Goal: Information Seeking & Learning: Understand process/instructions

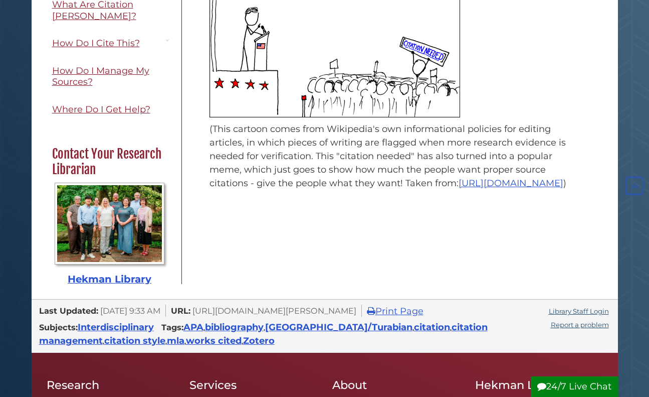
scroll to position [100, 0]
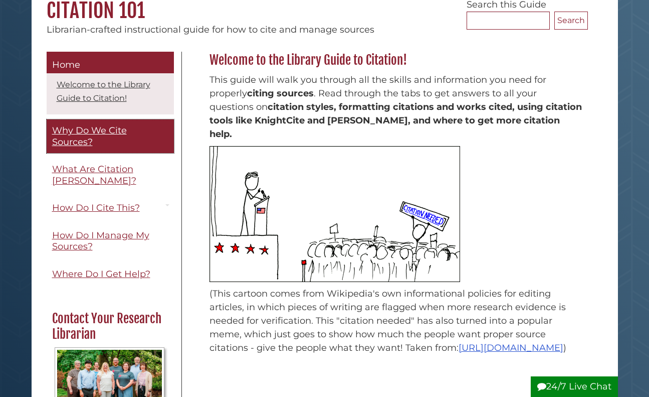
click at [81, 137] on span "Why Do We Cite Sources?" at bounding box center [89, 136] width 75 height 23
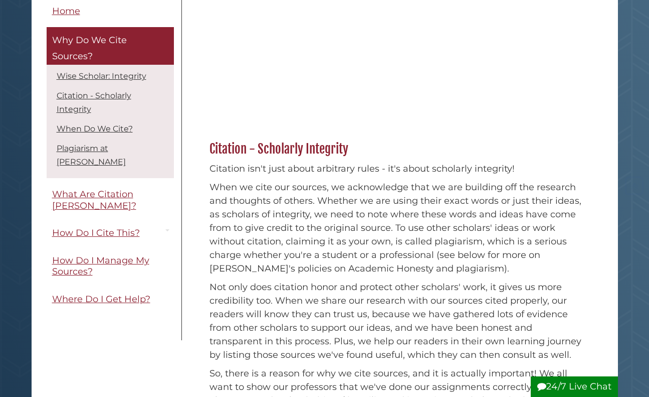
scroll to position [201, 0]
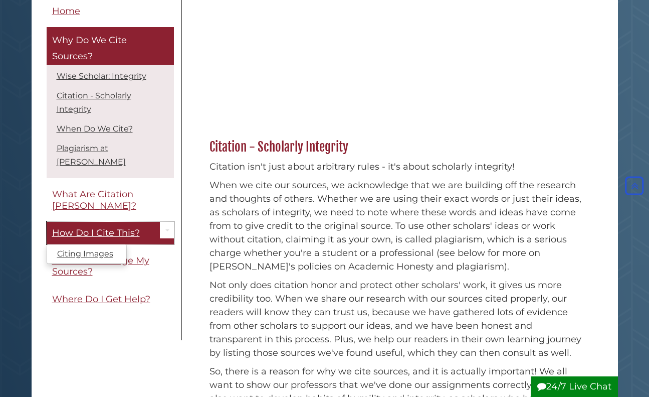
click at [121, 222] on link "How Do I Cite This?" at bounding box center [110, 233] width 127 height 23
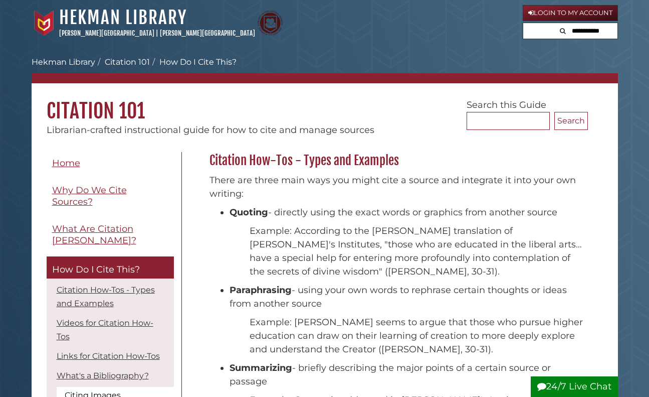
scroll to position [81, 384]
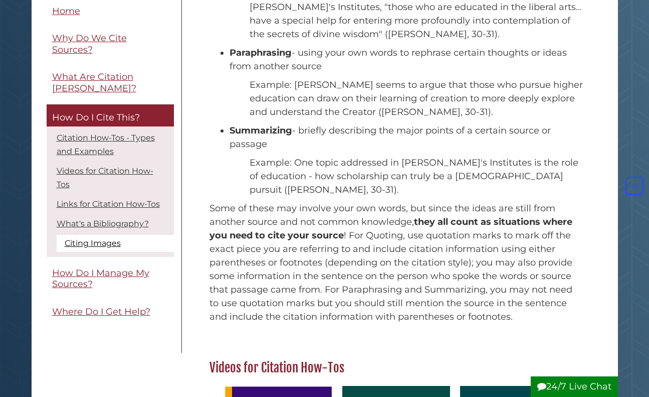
scroll to position [251, 0]
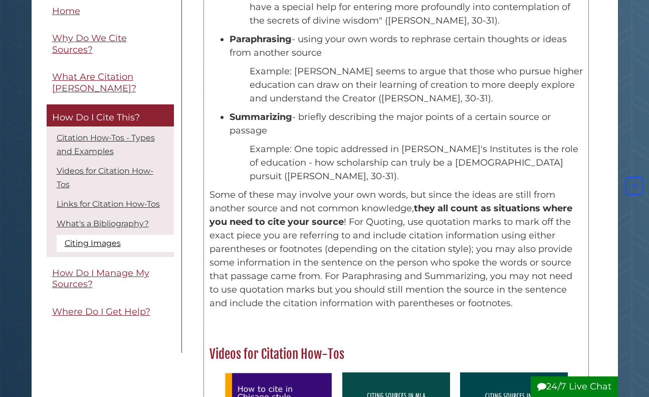
click at [339, 207] on p "Some of these may involve your own words, but since the ideas are still from an…" at bounding box center [397, 249] width 374 height 122
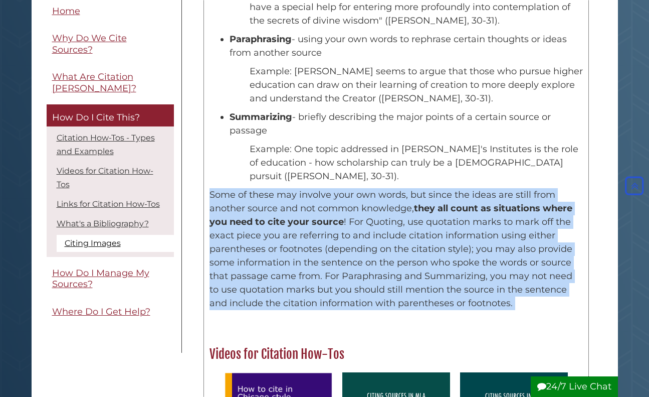
click at [339, 207] on p "Some of these may involve your own words, but since the ideas are still from an…" at bounding box center [397, 249] width 374 height 122
click at [407, 250] on p "Some of these may involve your own words, but since the ideas are still from an…" at bounding box center [397, 249] width 374 height 122
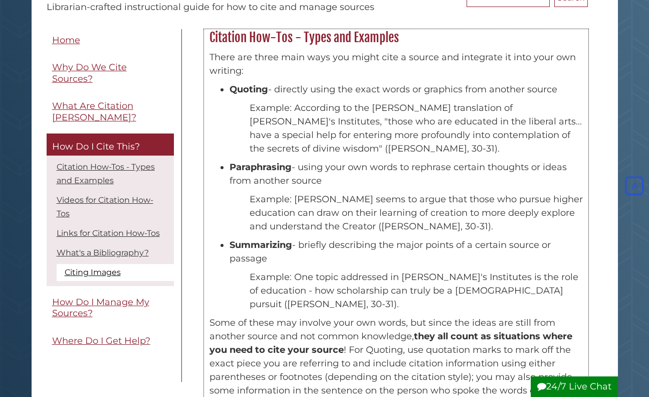
scroll to position [50, 0]
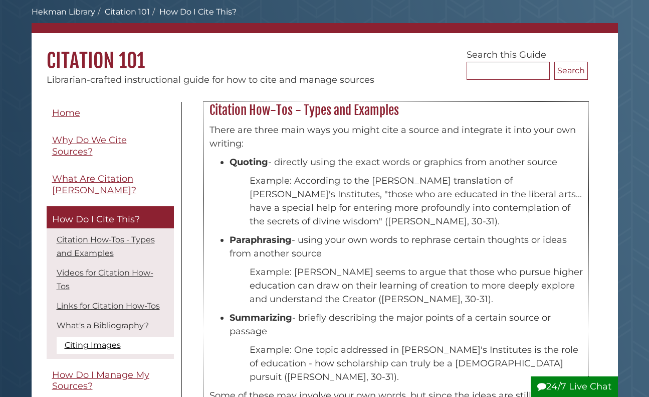
click at [265, 122] on div "There are three main ways you might cite a source and integrate it into your ow…" at bounding box center [397, 319] width 384 height 402
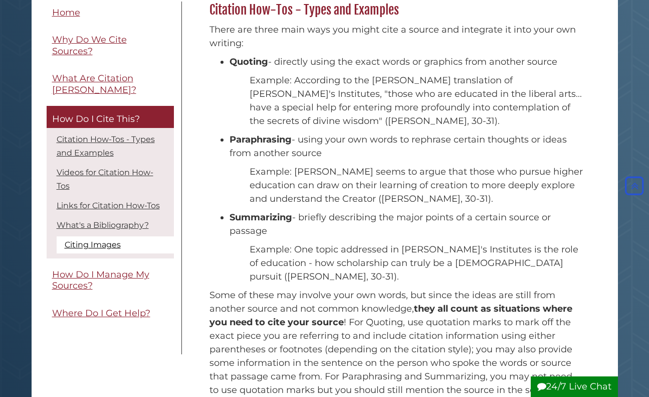
scroll to position [100, 0]
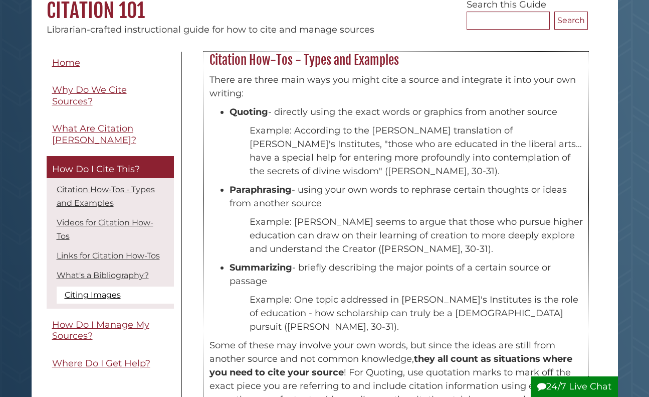
click at [246, 64] on h2 "Citation How-Tos - Types and Examples" at bounding box center [397, 60] width 384 height 16
click at [247, 64] on h2 "Citation How-Tos - Types and Examples" at bounding box center [397, 60] width 384 height 16
click at [277, 83] on p "There are three main ways you might cite a source and integrate it into your ow…" at bounding box center [397, 86] width 374 height 27
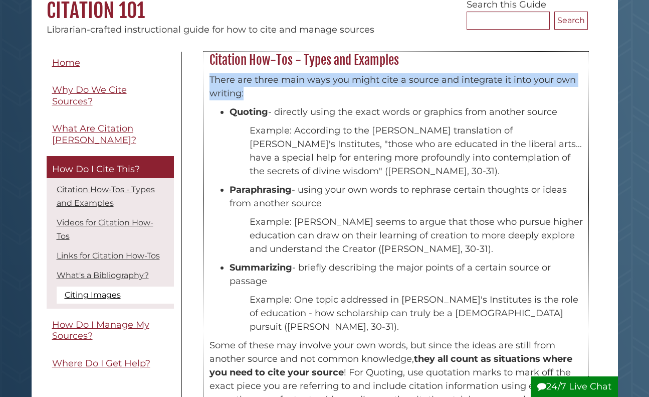
click at [277, 83] on p "There are three main ways you might cite a source and integrate it into your ow…" at bounding box center [397, 86] width 374 height 27
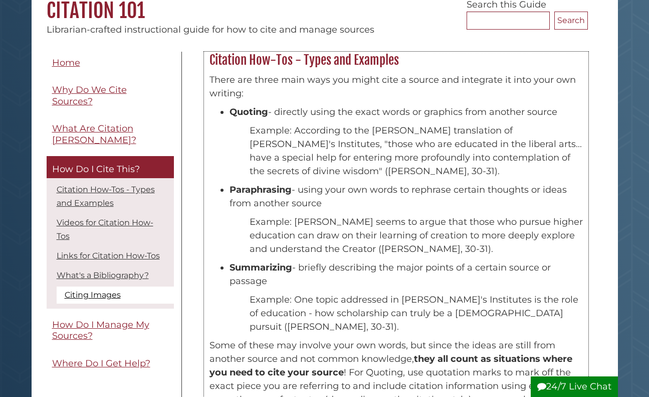
click at [359, 106] on li "Quoting - directly using the exact words or graphics from another source" at bounding box center [406, 112] width 353 height 14
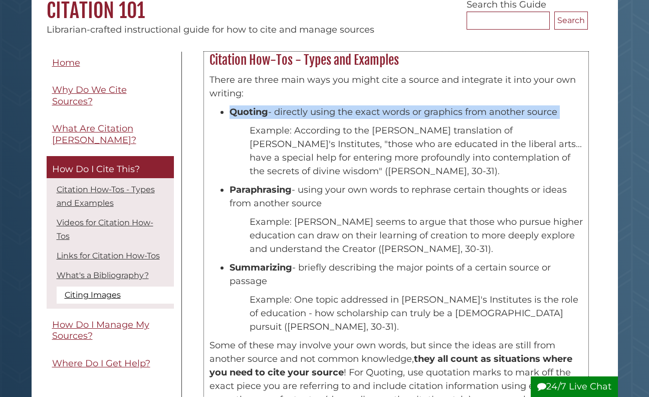
click at [359, 106] on li "Quoting - directly using the exact words or graphics from another source" at bounding box center [406, 112] width 353 height 14
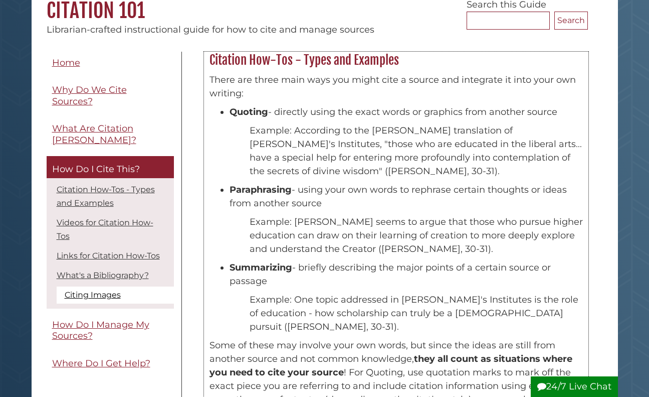
click at [376, 145] on p "Example: According to the [PERSON_NAME] translation of [PERSON_NAME]'s Institut…" at bounding box center [416, 151] width 333 height 54
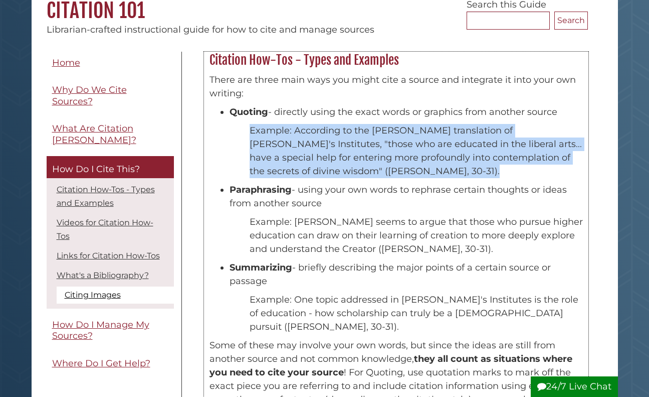
click at [376, 145] on p "Example: According to the [PERSON_NAME] translation of [PERSON_NAME]'s Institut…" at bounding box center [416, 151] width 333 height 54
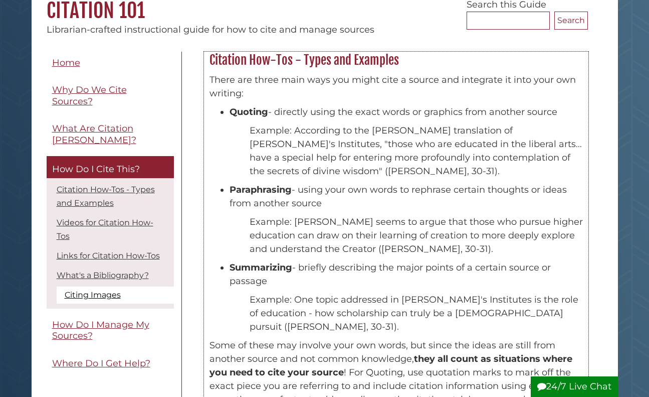
click at [320, 191] on li "Paraphrasing - using your own words to rephrase certain thoughts or ideas from …" at bounding box center [406, 196] width 353 height 27
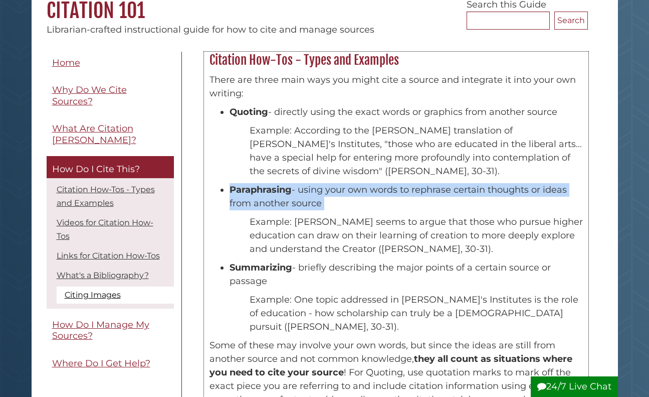
click at [320, 191] on li "Paraphrasing - using your own words to rephrase certain thoughts or ideas from …" at bounding box center [406, 196] width 353 height 27
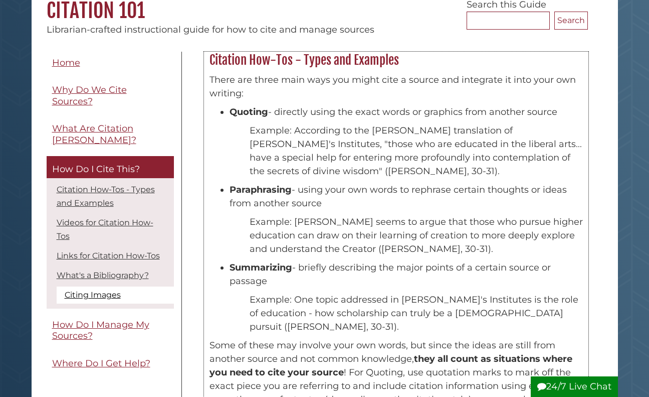
click at [349, 240] on p "Example: [PERSON_NAME] seems to argue that those who pursue higher education ca…" at bounding box center [416, 235] width 333 height 41
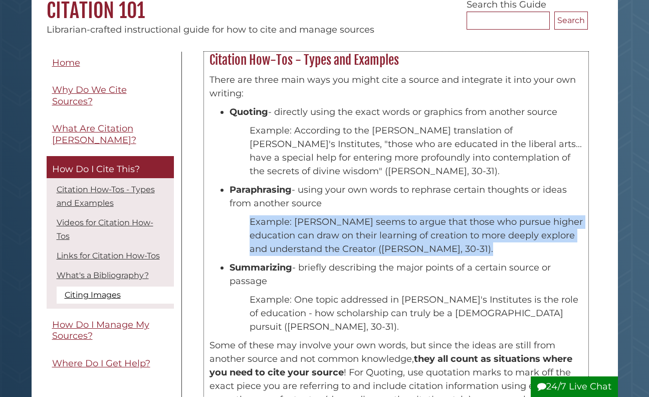
click at [349, 240] on p "Example: [PERSON_NAME] seems to argue that those who pursue higher education ca…" at bounding box center [416, 235] width 333 height 41
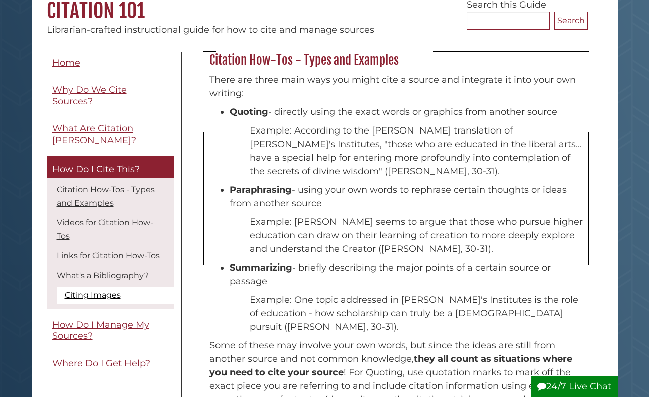
click at [349, 270] on li "Summarizing - briefly describing the major points of a certain source or passage" at bounding box center [406, 274] width 353 height 27
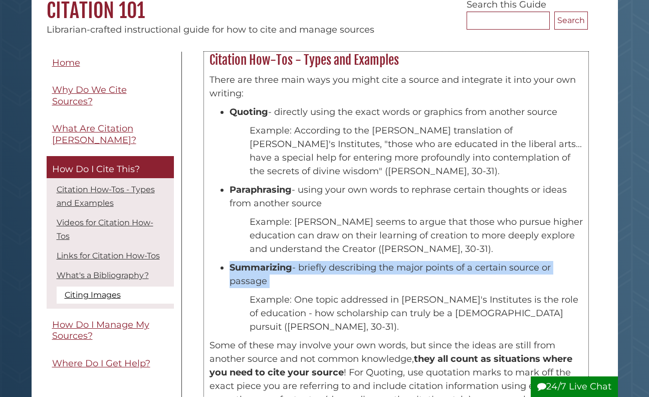
click at [349, 270] on li "Summarizing - briefly describing the major points of a certain source or passage" at bounding box center [406, 274] width 353 height 27
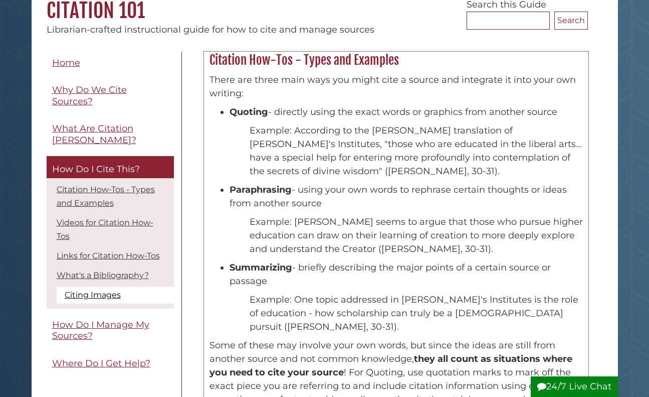
click at [358, 308] on p "Example: One topic addressed in [PERSON_NAME]'s Institutes is the role of educa…" at bounding box center [416, 313] width 333 height 41
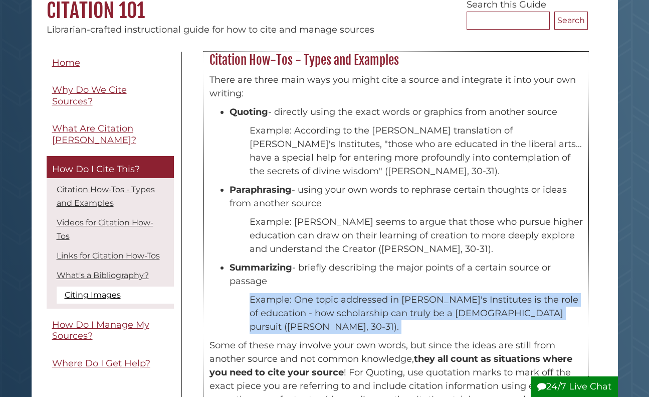
click at [358, 308] on p "Example: One topic addressed in [PERSON_NAME]'s Institutes is the role of educa…" at bounding box center [416, 313] width 333 height 41
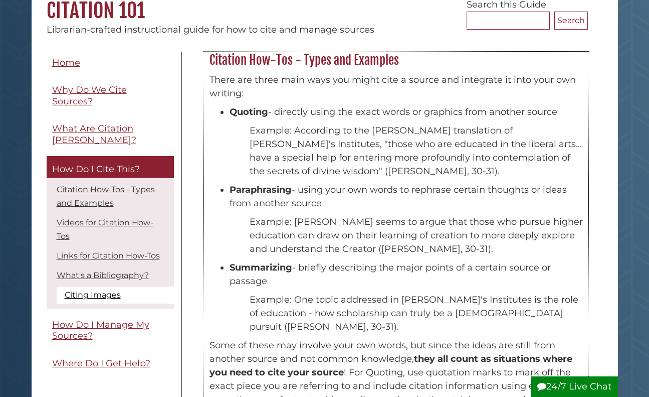
click at [274, 203] on li "Paraphrasing - using your own words to rephrase certain thoughts or ideas from …" at bounding box center [406, 196] width 353 height 27
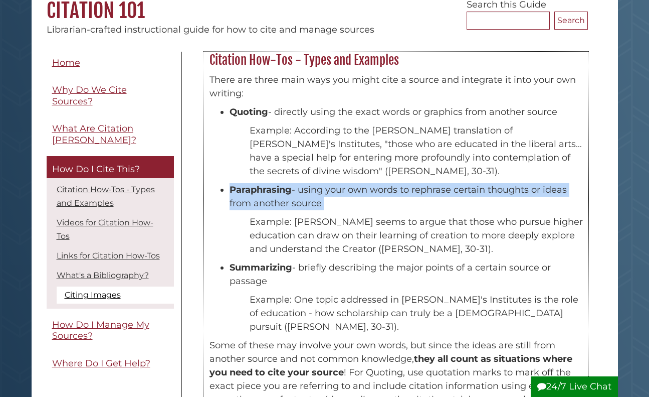
click at [274, 203] on li "Paraphrasing - using your own words to rephrase certain thoughts or ideas from …" at bounding box center [406, 196] width 353 height 27
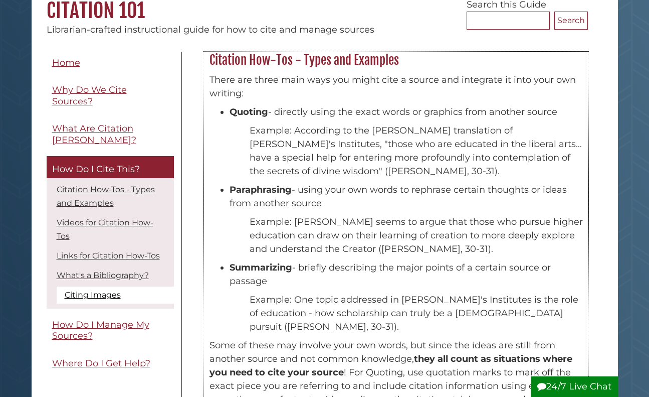
click at [303, 266] on li "Summarizing - briefly describing the major points of a certain source or passage" at bounding box center [406, 274] width 353 height 27
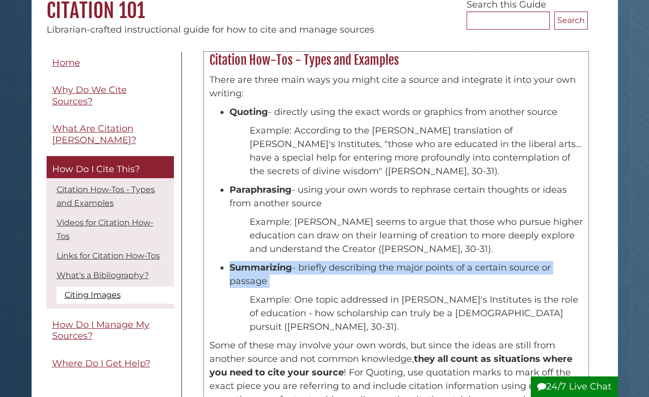
click at [303, 266] on li "Summarizing - briefly describing the major points of a certain source or passage" at bounding box center [406, 274] width 353 height 27
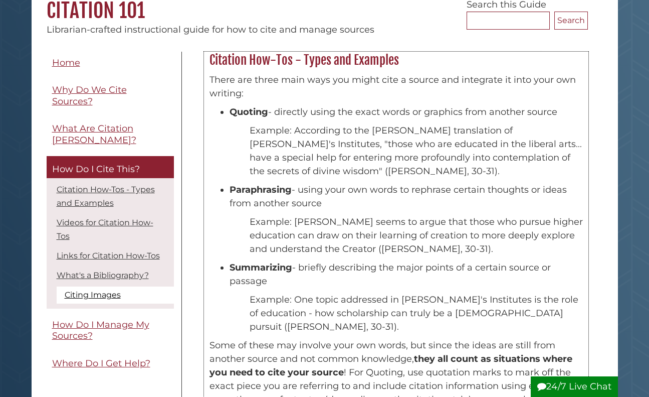
click at [309, 223] on p "Example: [PERSON_NAME] seems to argue that those who pursue higher education ca…" at bounding box center [416, 235] width 333 height 41
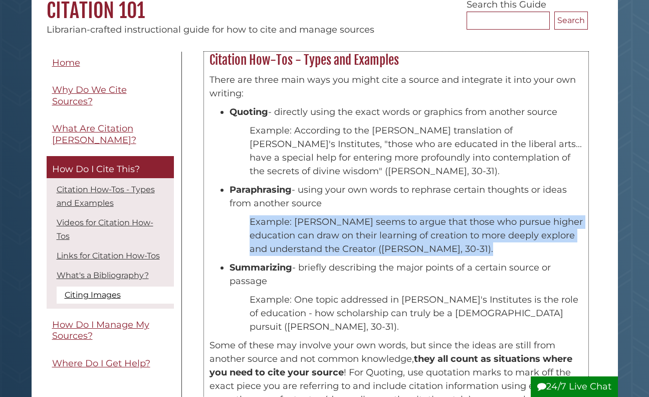
click at [309, 223] on p "Example: [PERSON_NAME] seems to argue that those who pursue higher education ca…" at bounding box center [416, 235] width 333 height 41
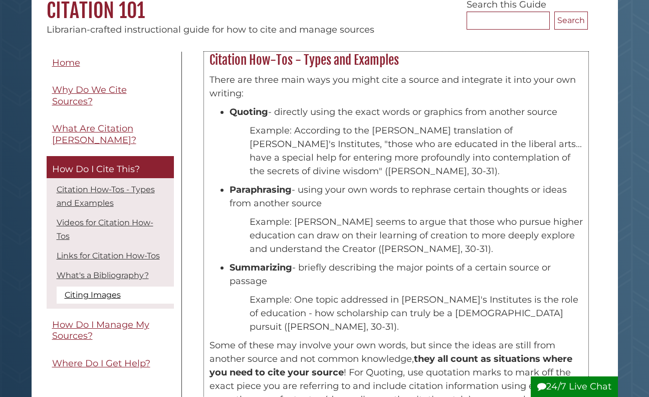
click at [308, 148] on p "Example: According to the [PERSON_NAME] translation of [PERSON_NAME]'s Institut…" at bounding box center [416, 151] width 333 height 54
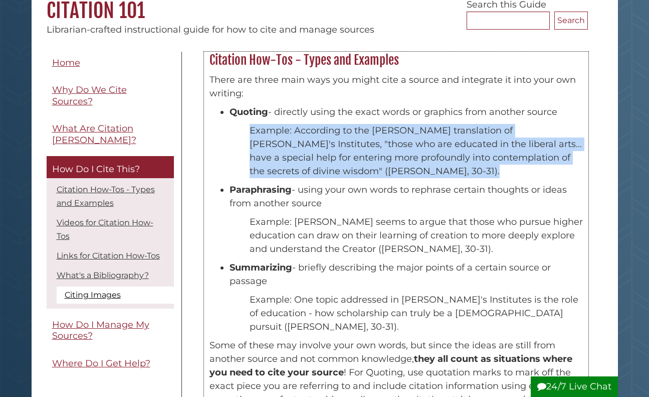
click at [308, 148] on p "Example: According to the [PERSON_NAME] translation of [PERSON_NAME]'s Institut…" at bounding box center [416, 151] width 333 height 54
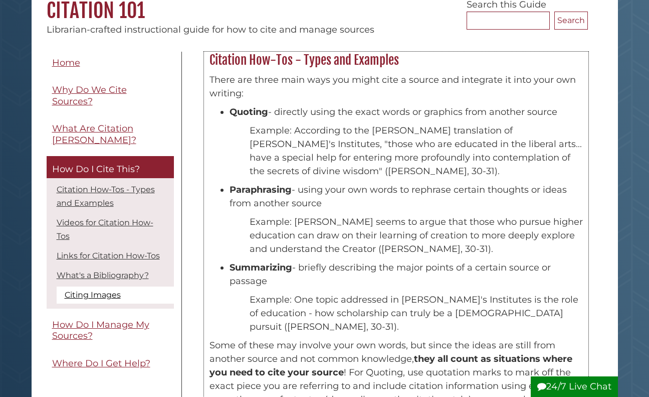
click at [341, 115] on li "Quoting - directly using the exact words or graphics from another source" at bounding box center [406, 112] width 353 height 14
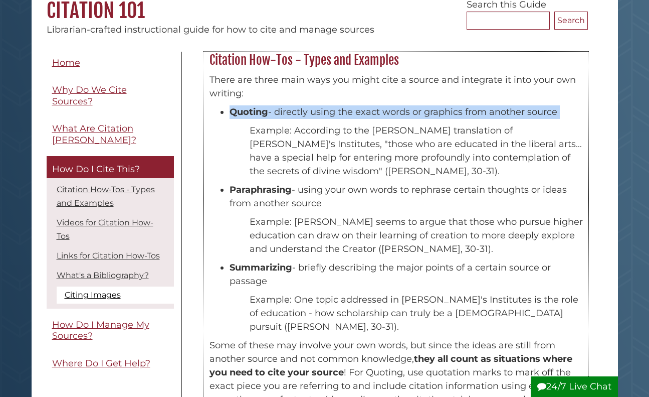
click at [341, 115] on li "Quoting - directly using the exact words or graphics from another source" at bounding box center [406, 112] width 353 height 14
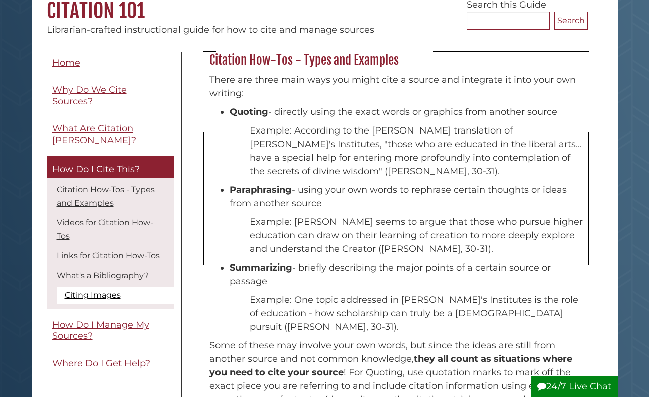
click at [394, 87] on p "There are three main ways you might cite a source and integrate it into your ow…" at bounding box center [397, 86] width 374 height 27
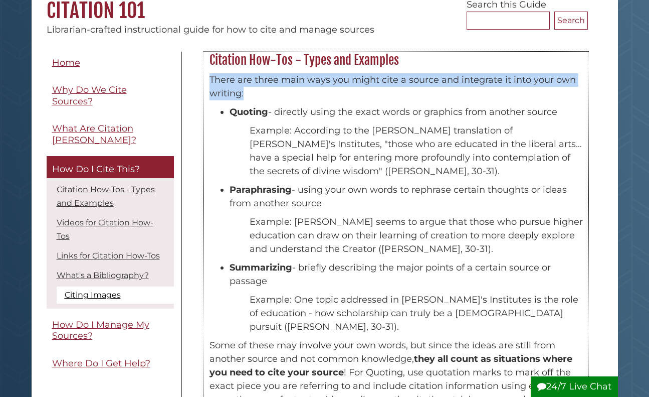
click at [394, 87] on p "There are three main ways you might cite a source and integrate it into your ow…" at bounding box center [397, 86] width 374 height 27
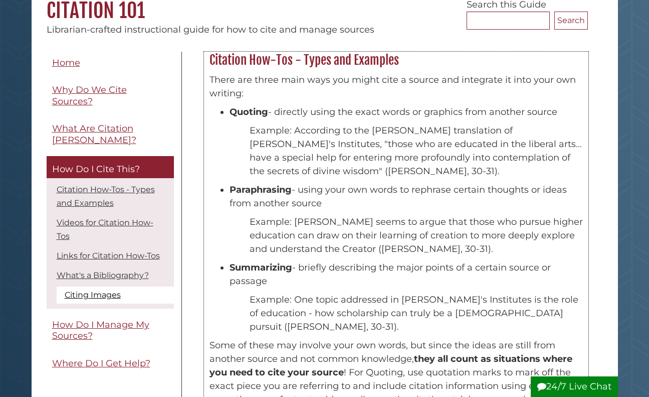
click at [410, 60] on h2 "Citation How-Tos - Types and Examples" at bounding box center [397, 60] width 384 height 16
click at [335, 159] on p "Example: According to the [PERSON_NAME] translation of [PERSON_NAME]'s Institut…" at bounding box center [416, 151] width 333 height 54
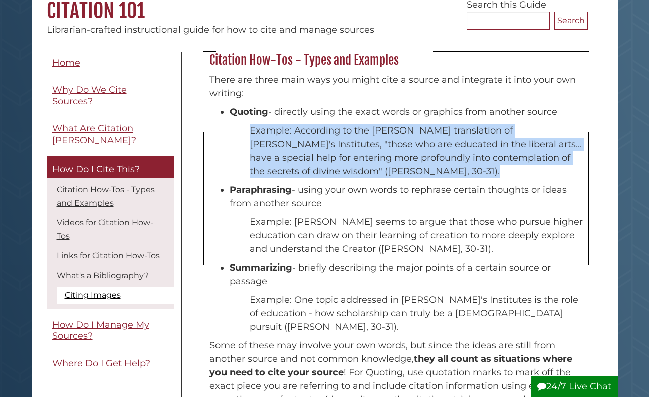
click at [335, 159] on p "Example: According to the [PERSON_NAME] translation of [PERSON_NAME]'s Institut…" at bounding box center [416, 151] width 333 height 54
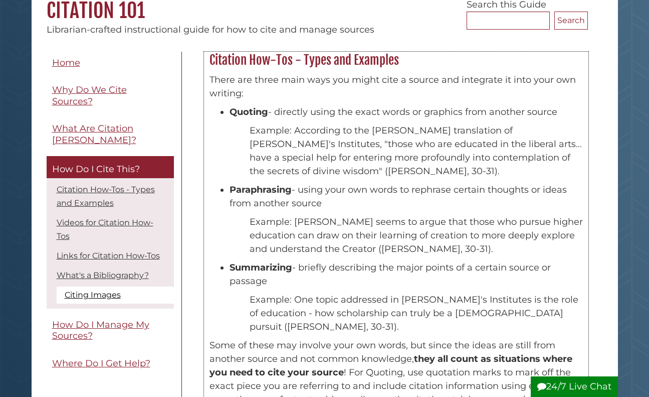
click at [348, 117] on li "Quoting - directly using the exact words or graphics from another source" at bounding box center [406, 112] width 353 height 14
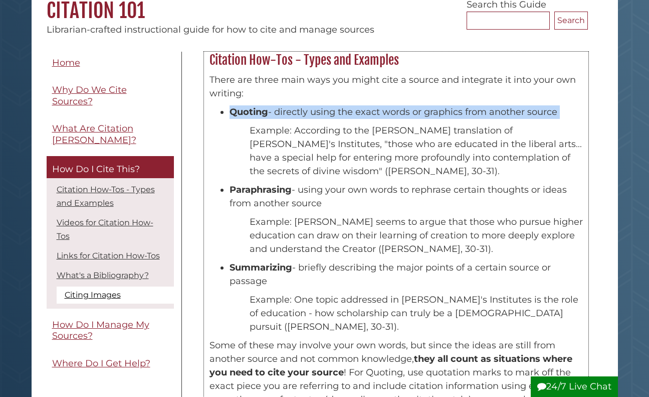
click at [348, 117] on li "Quoting - directly using the exact words or graphics from another source" at bounding box center [406, 112] width 353 height 14
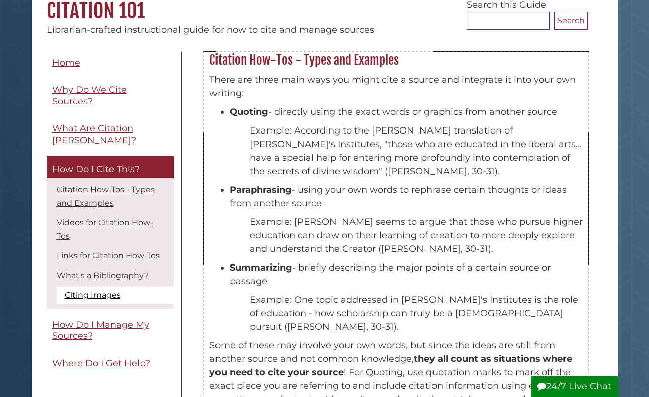
click at [359, 160] on p "Example: According to the [PERSON_NAME] translation of [PERSON_NAME]'s Institut…" at bounding box center [416, 151] width 333 height 54
click at [322, 120] on div "There are three main ways you might cite a source and integrate it into your ow…" at bounding box center [397, 269] width 374 height 392
click at [205, 97] on div "There are three main ways you might cite a source and integrate it into your ow…" at bounding box center [397, 269] width 384 height 402
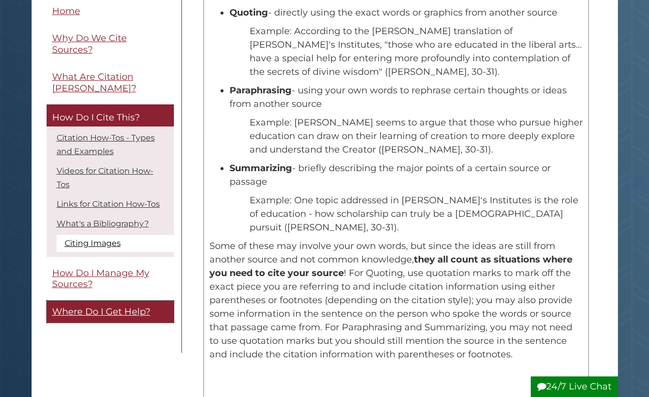
scroll to position [201, 0]
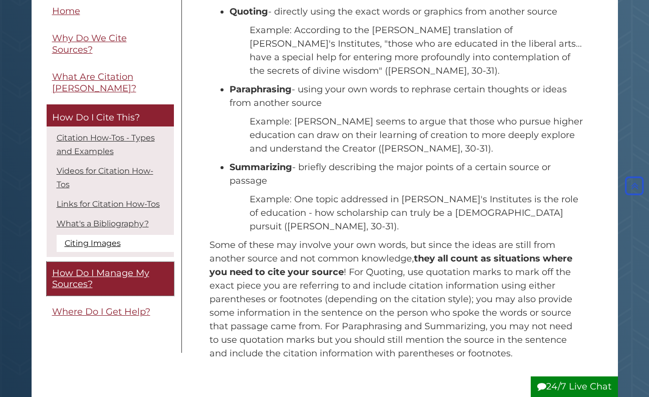
click at [72, 274] on span "How Do I Manage My Sources?" at bounding box center [100, 278] width 97 height 23
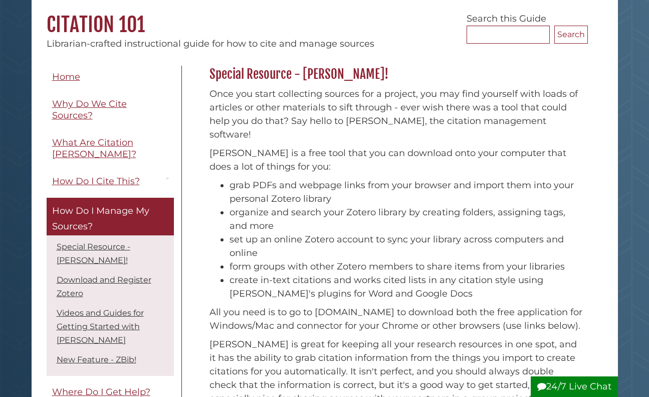
scroll to position [100, 0]
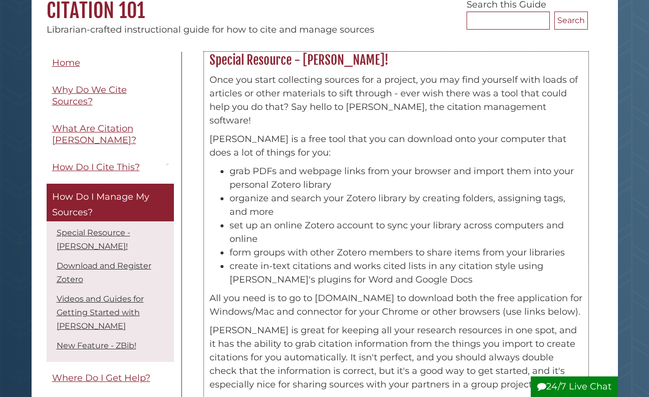
click at [280, 132] on p "Zotero is a free tool that you can download onto your computer that does a lot …" at bounding box center [397, 145] width 374 height 27
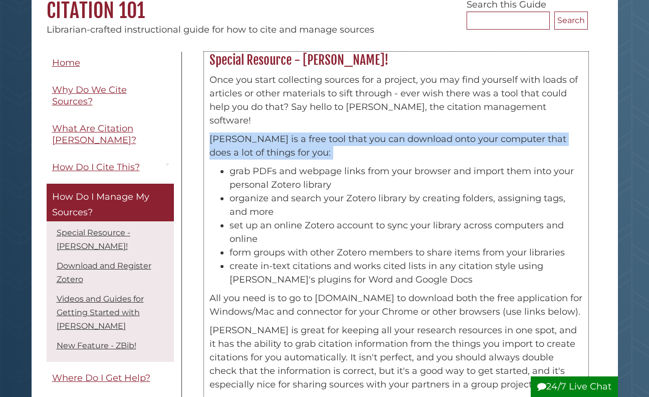
click at [280, 132] on p "Zotero is a free tool that you can download onto your computer that does a lot …" at bounding box center [397, 145] width 374 height 27
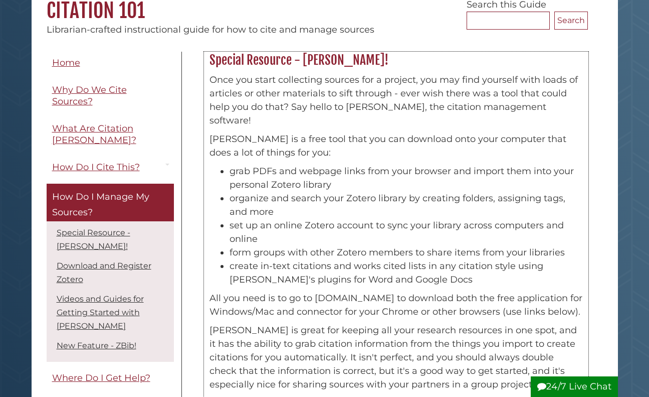
click at [388, 102] on p "Once you start collecting sources for a project, you may find yourself with loa…" at bounding box center [397, 100] width 374 height 54
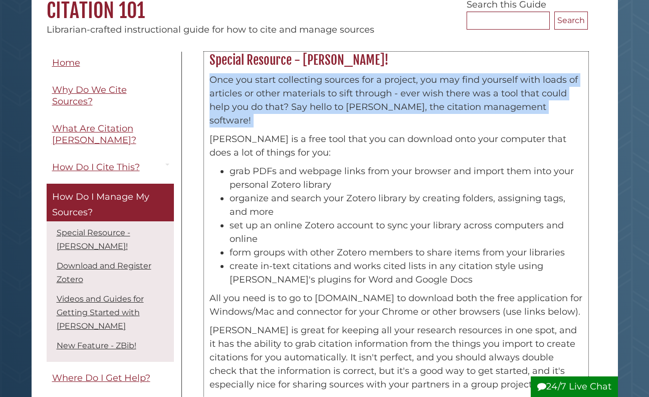
click at [388, 102] on p "Once you start collecting sources for a project, you may find yourself with loa…" at bounding box center [397, 100] width 374 height 54
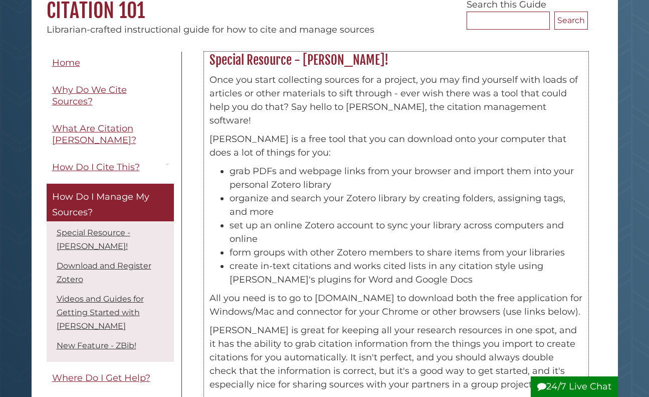
click at [339, 164] on li "grab PDFs and webpage links from your browser and import them into your persona…" at bounding box center [406, 177] width 353 height 27
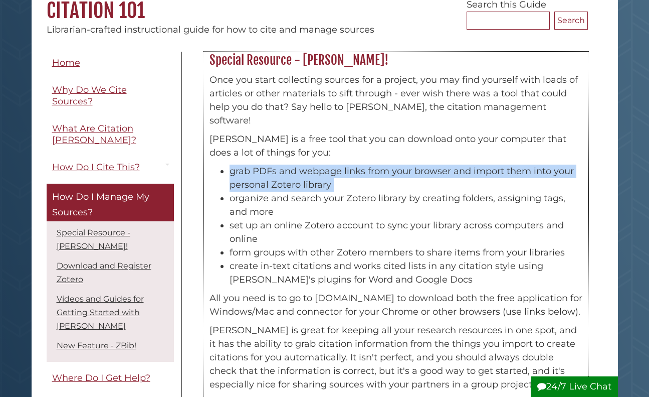
click at [339, 164] on li "grab PDFs and webpage links from your browser and import them into your persona…" at bounding box center [406, 177] width 353 height 27
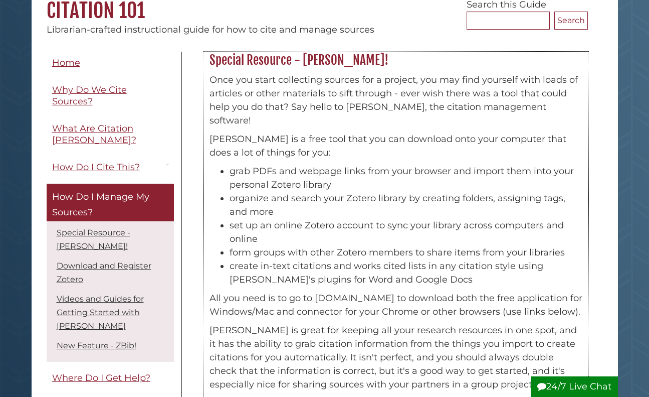
click at [293, 192] on li "organize and search your Zotero library by creating folders, assigning tags, an…" at bounding box center [406, 205] width 353 height 27
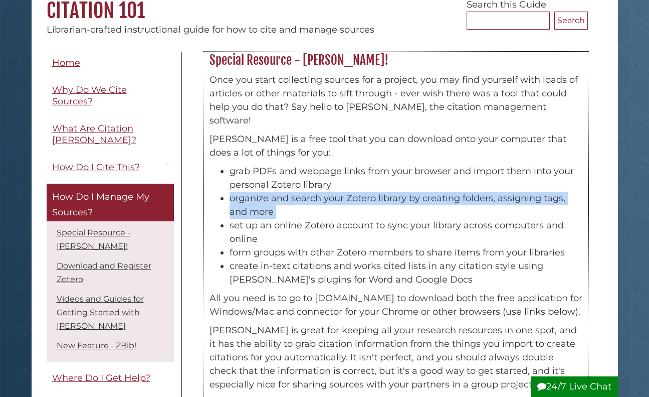
click at [293, 192] on li "organize and search your Zotero library by creating folders, assigning tags, an…" at bounding box center [406, 205] width 353 height 27
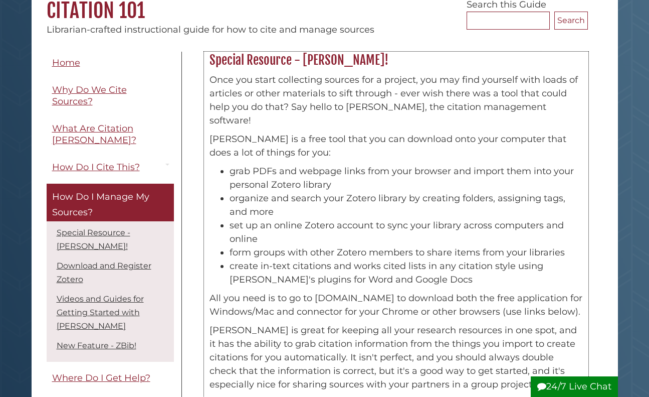
click at [316, 219] on li "set up an online Zotero account to sync your library across computers and online" at bounding box center [406, 232] width 353 height 27
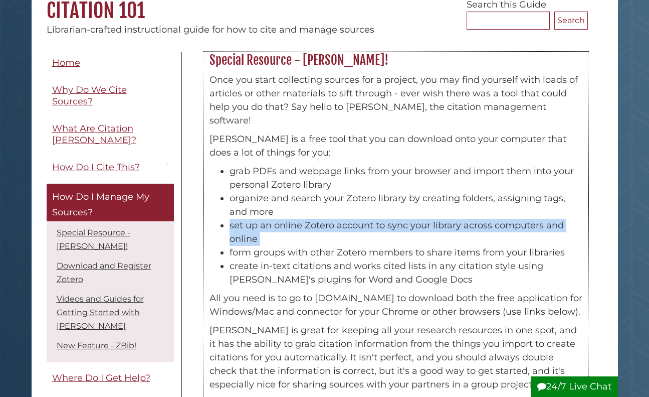
click at [316, 219] on li "set up an online Zotero account to sync your library across computers and online" at bounding box center [406, 232] width 353 height 27
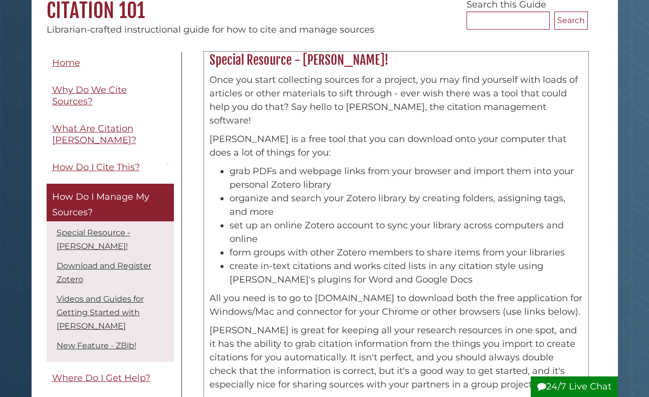
click at [329, 259] on li "create in-text citations and works cited lists in any citation style using Zote…" at bounding box center [406, 272] width 353 height 27
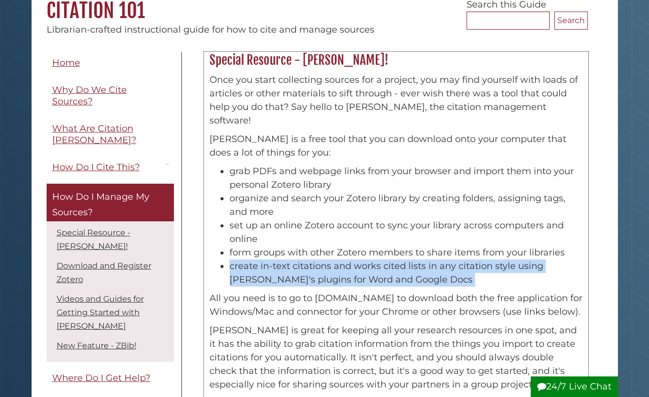
click at [329, 259] on li "create in-text citations and works cited lists in any citation style using Zote…" at bounding box center [406, 272] width 353 height 27
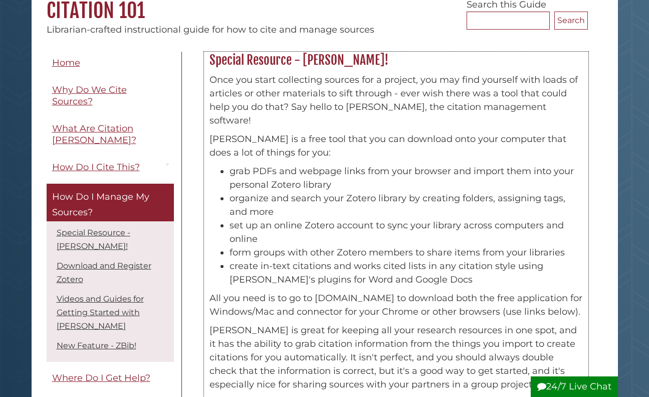
click at [315, 246] on li "form groups with other Zotero members to share items from your libraries" at bounding box center [406, 253] width 353 height 14
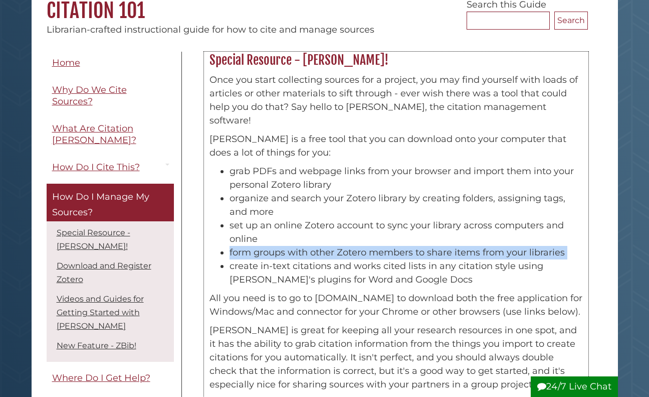
click at [315, 246] on li "form groups with other Zotero members to share items from your libraries" at bounding box center [406, 253] width 353 height 14
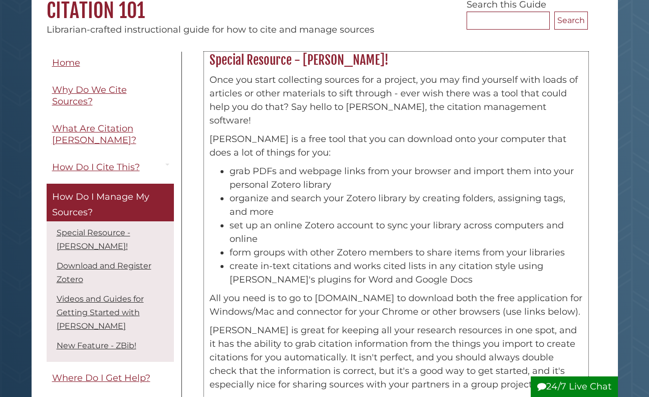
click at [281, 192] on li "organize and search your Zotero library by creating folders, assigning tags, an…" at bounding box center [406, 205] width 353 height 27
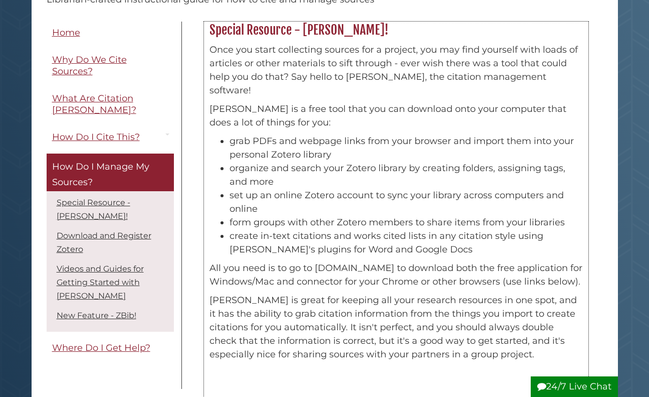
scroll to position [201, 0]
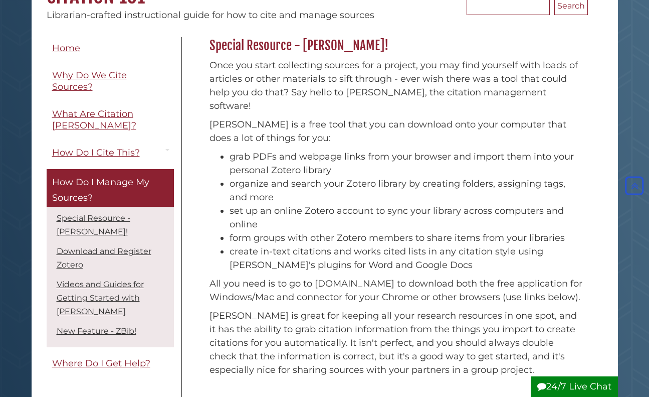
scroll to position [100, 0]
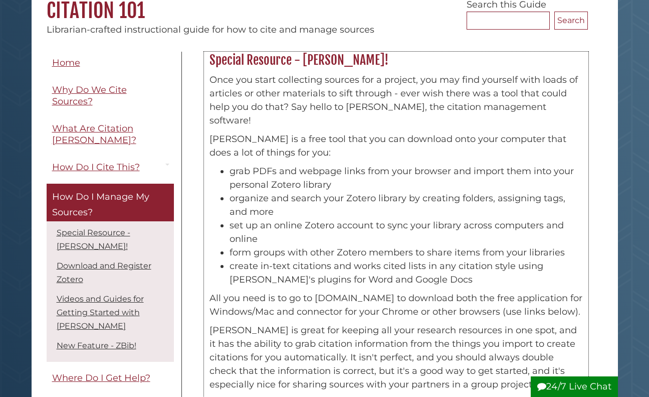
click at [261, 176] on li "grab PDFs and webpage links from your browser and import them into your persona…" at bounding box center [406, 177] width 353 height 27
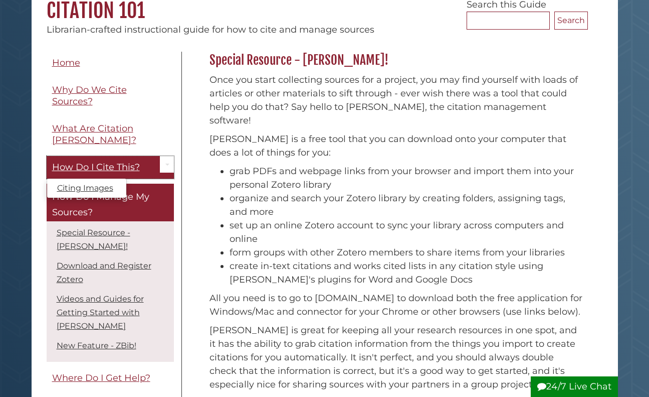
click at [99, 161] on span "How Do I Cite This?" at bounding box center [96, 166] width 88 height 11
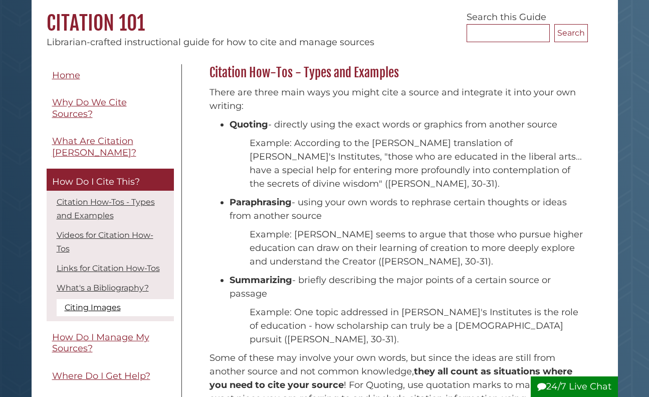
scroll to position [100, 0]
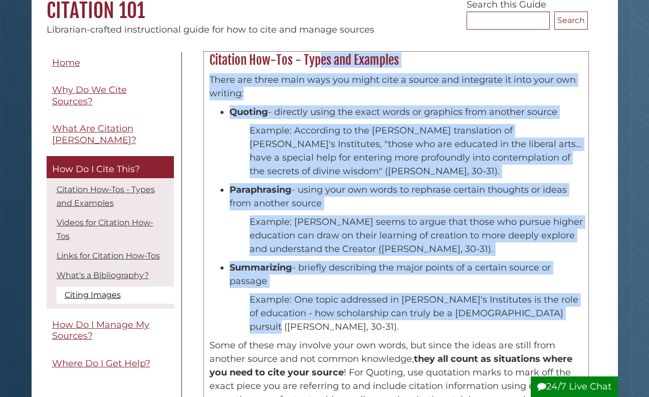
drag, startPoint x: 213, startPoint y: 56, endPoint x: 309, endPoint y: 326, distance: 286.9
click at [309, 326] on div "Citation How-Tos - Types and Examples There are three main ways you might cite …" at bounding box center [396, 261] width 385 height 419
click at [367, 172] on p "Example: According to the [PERSON_NAME] translation of [PERSON_NAME]'s Institut…" at bounding box center [416, 151] width 333 height 54
drag, startPoint x: 266, startPoint y: 328, endPoint x: 202, endPoint y: 68, distance: 268.1
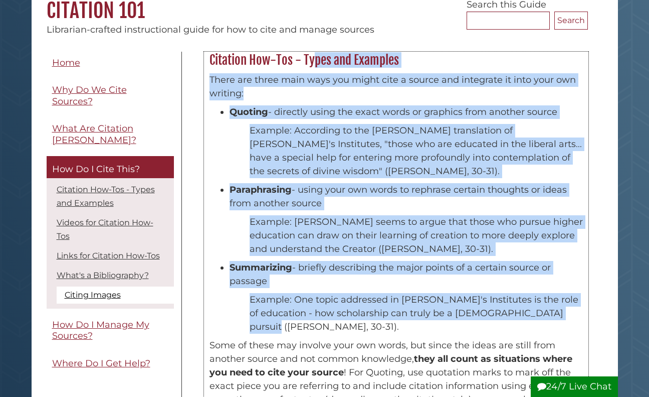
copy div "Citation How-Tos - Types and Examples There are three main ways you might cite …"
click at [255, 246] on p "Example: [PERSON_NAME] seems to argue that those who pursue higher education ca…" at bounding box center [416, 235] width 333 height 41
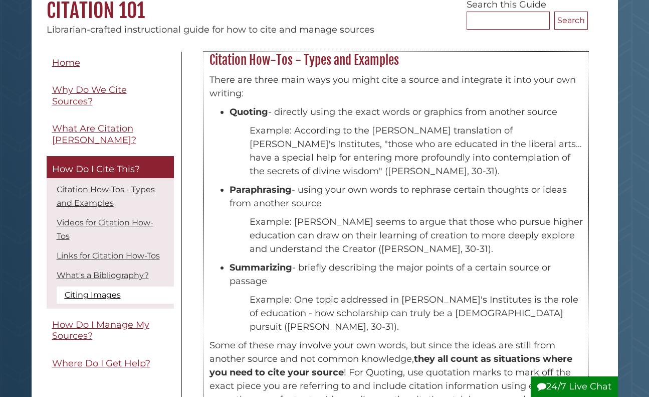
click at [255, 170] on p "Example: According to the [PERSON_NAME] translation of [PERSON_NAME]'s Institut…" at bounding box center [416, 151] width 333 height 54
click at [255, 171] on p "Example: According to the [PERSON_NAME] translation of [PERSON_NAME]'s Institut…" at bounding box center [416, 151] width 333 height 54
click at [256, 172] on p "Example: According to the [PERSON_NAME] translation of [PERSON_NAME]'s Institut…" at bounding box center [416, 151] width 333 height 54
click at [316, 137] on p "Example: According to the [PERSON_NAME] translation of [PERSON_NAME]'s Institut…" at bounding box center [416, 151] width 333 height 54
click at [316, 136] on p "Example: According to the [PERSON_NAME] translation of [PERSON_NAME]'s Institut…" at bounding box center [416, 151] width 333 height 54
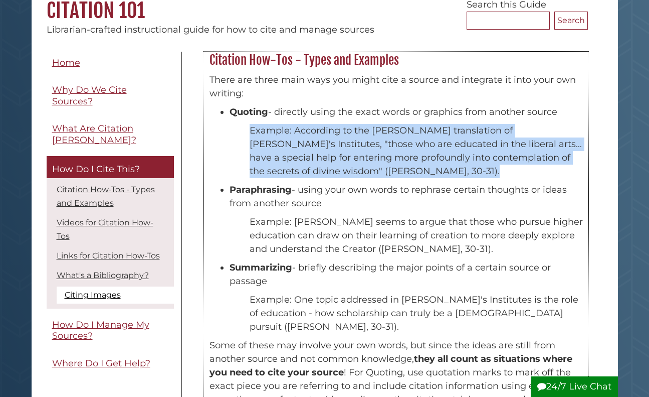
click at [316, 136] on p "Example: According to the [PERSON_NAME] translation of [PERSON_NAME]'s Institut…" at bounding box center [416, 151] width 333 height 54
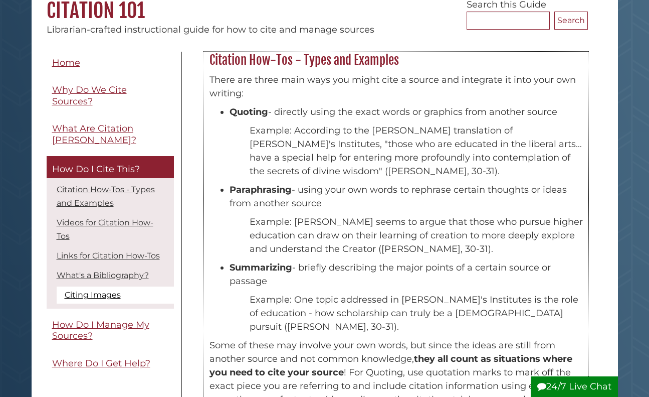
click at [416, 109] on li "Quoting - directly using the exact words or graphics from another source" at bounding box center [406, 112] width 353 height 14
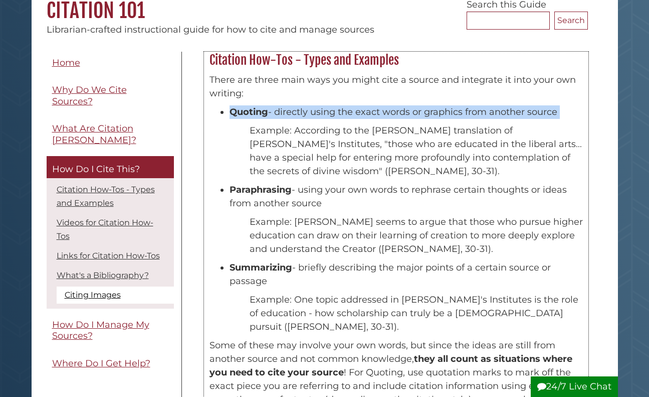
click at [416, 109] on li "Quoting - directly using the exact words or graphics from another source" at bounding box center [406, 112] width 353 height 14
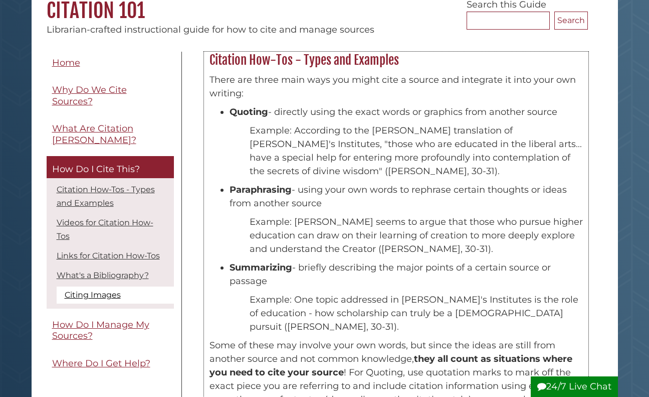
click at [308, 89] on p "There are three main ways you might cite a source and integrate it into your ow…" at bounding box center [397, 86] width 374 height 27
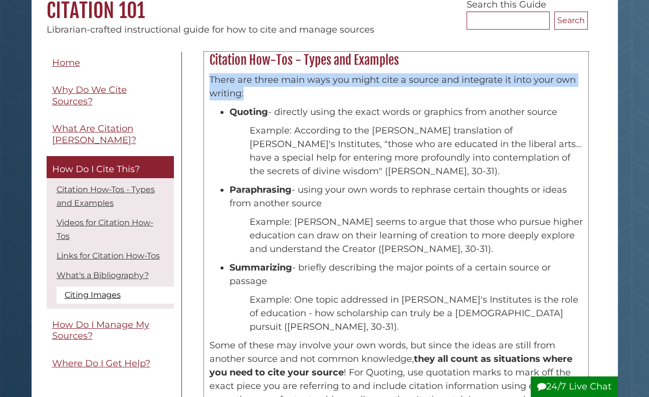
click at [308, 89] on p "There are three main ways you might cite a source and integrate it into your ow…" at bounding box center [397, 86] width 374 height 27
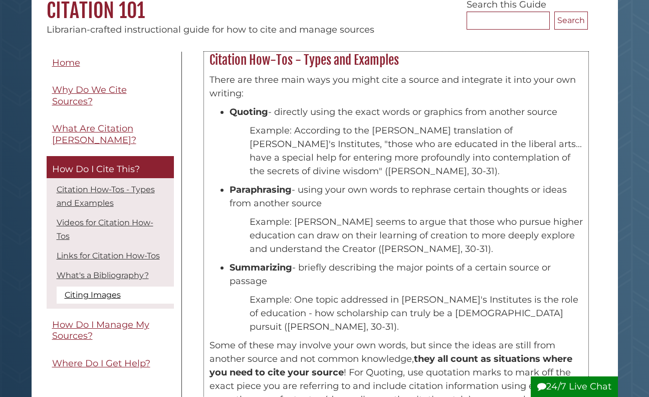
click at [319, 62] on h2 "Citation How-Tos - Types and Examples" at bounding box center [397, 60] width 384 height 16
click at [318, 116] on li "Quoting - directly using the exact words or graphics from another source" at bounding box center [406, 112] width 353 height 14
